Goal: Task Accomplishment & Management: Complete application form

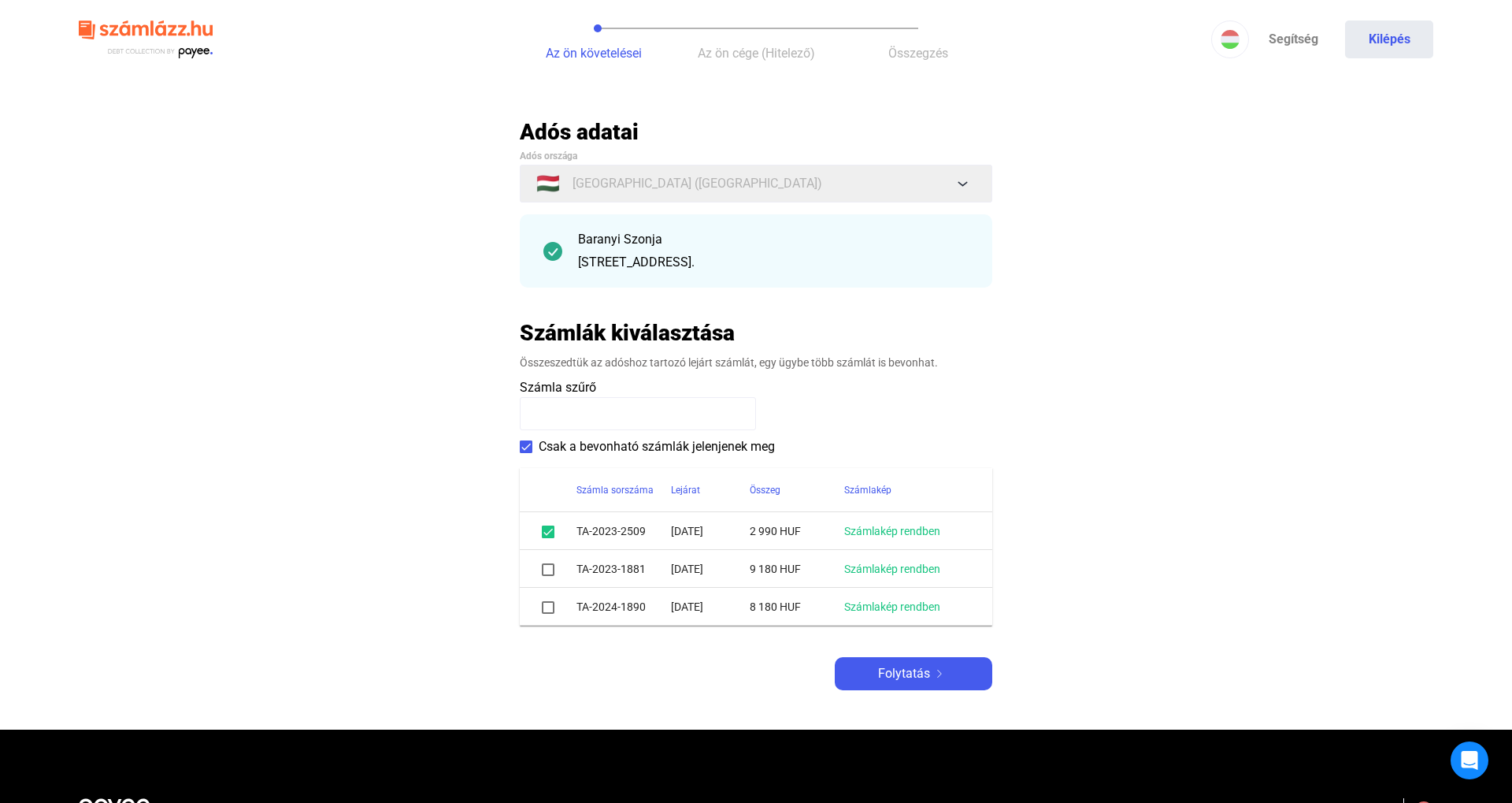
click at [730, 564] on td "[DATE]" at bounding box center [710, 569] width 79 height 38
click at [641, 567] on td "TA-2023-1881" at bounding box center [624, 569] width 95 height 38
click at [853, 568] on link "Számlakép rendben" at bounding box center [892, 569] width 96 height 13
click at [889, 659] on button "Folytatás" at bounding box center [913, 673] width 158 height 33
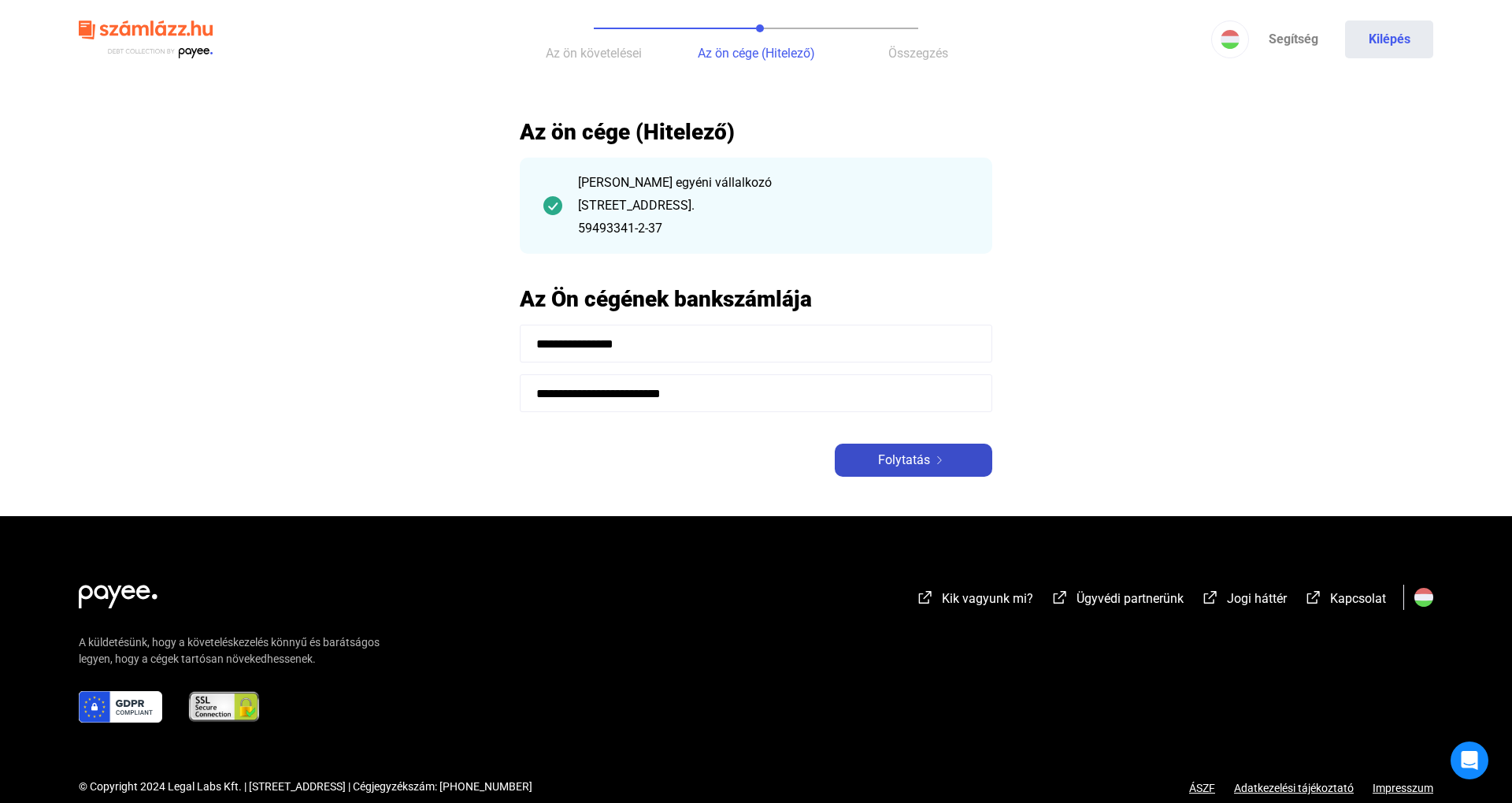
click at [868, 466] on div "Folytatás" at bounding box center [913, 460] width 148 height 19
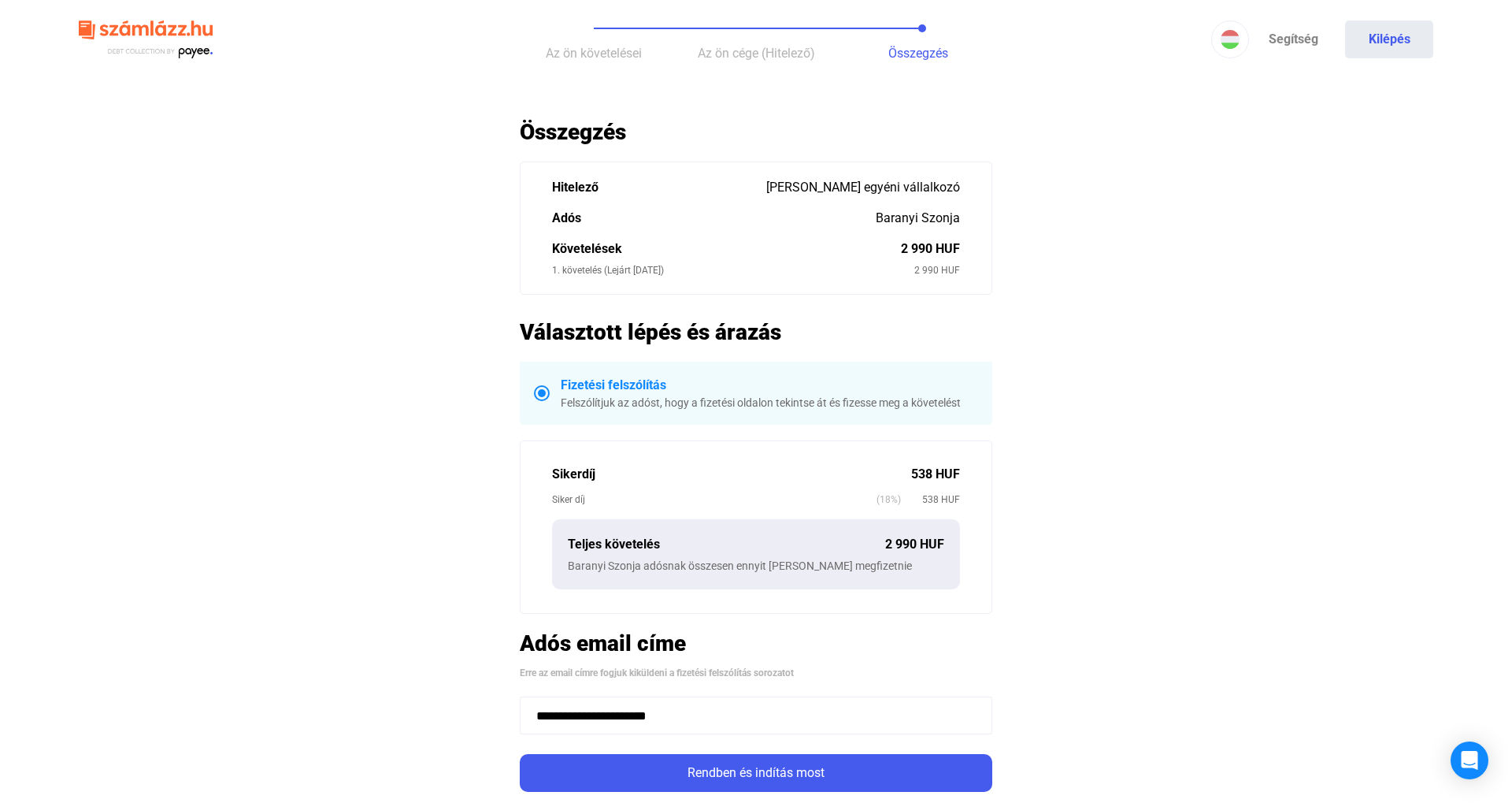
scroll to position [274, 0]
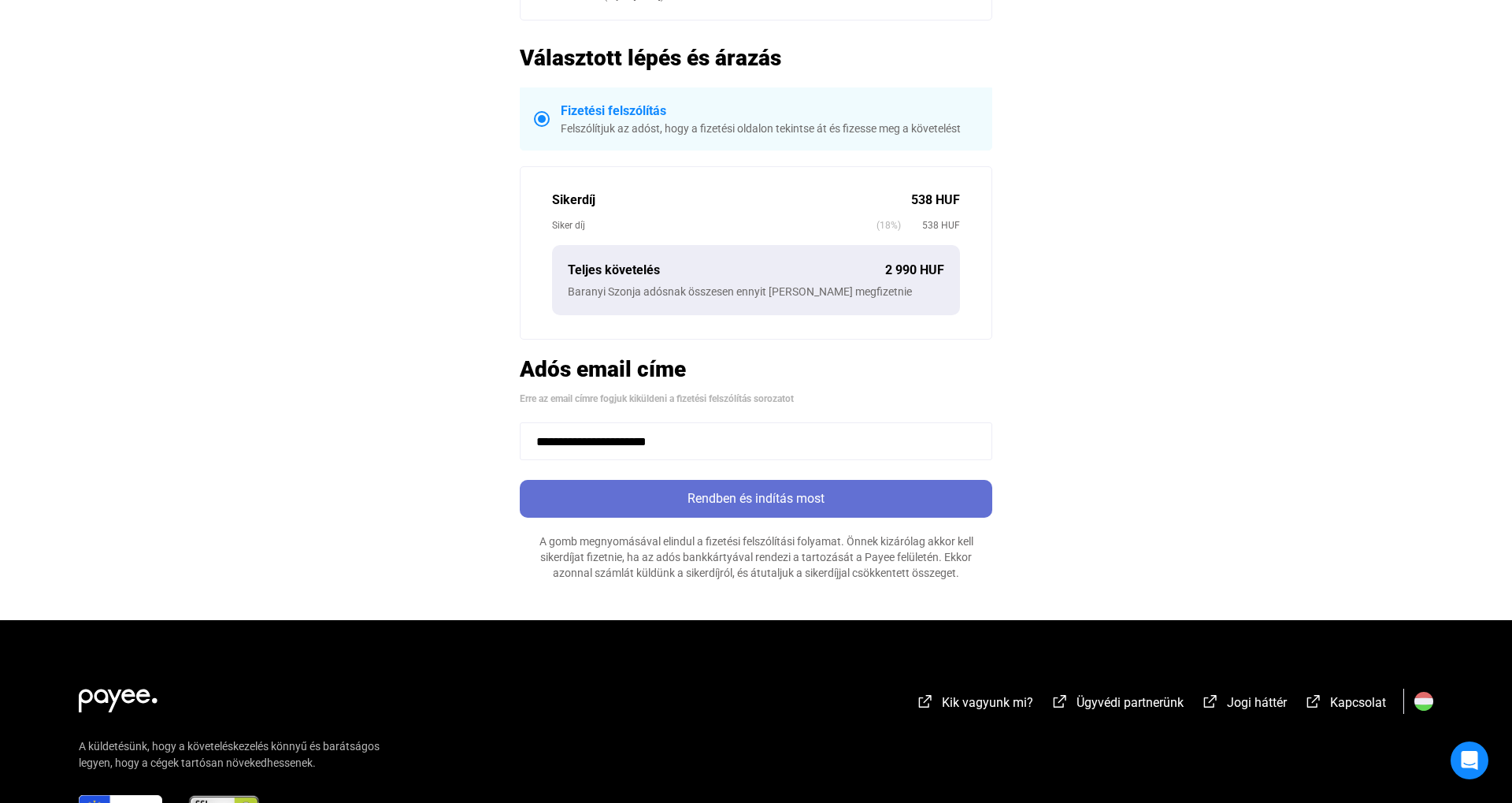
click at [737, 490] on div "Rendben és indítás most" at bounding box center [756, 499] width 463 height 19
click at [735, 498] on div "Rendben és indítás most" at bounding box center [756, 499] width 463 height 19
